Goal: Download file/media

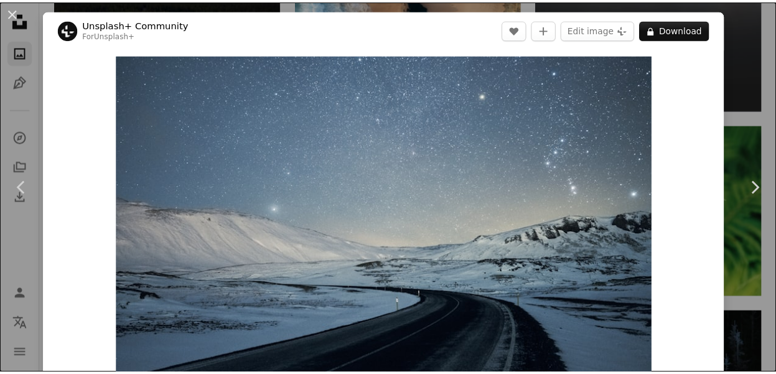
scroll to position [5852, 0]
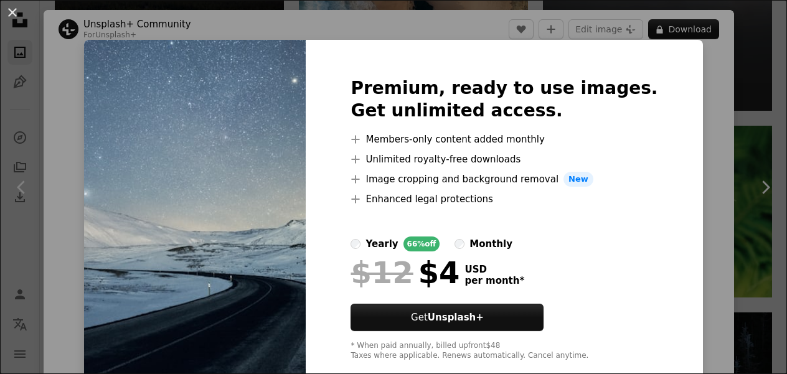
drag, startPoint x: 0, startPoint y: 0, endPoint x: 180, endPoint y: 157, distance: 238.7
click at [180, 157] on img at bounding box center [195, 219] width 222 height 359
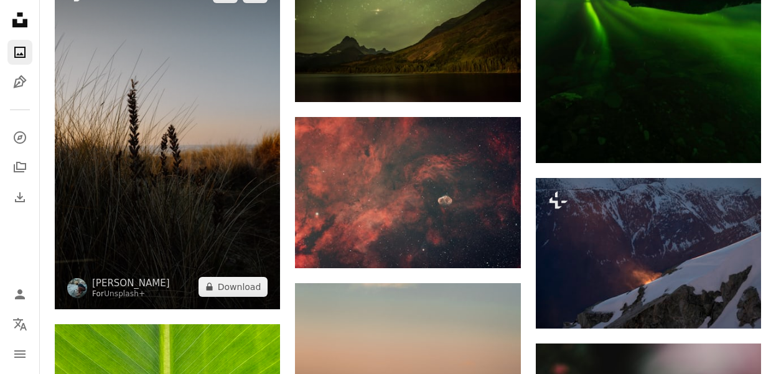
scroll to position [8031, 0]
